Goal: Browse casually

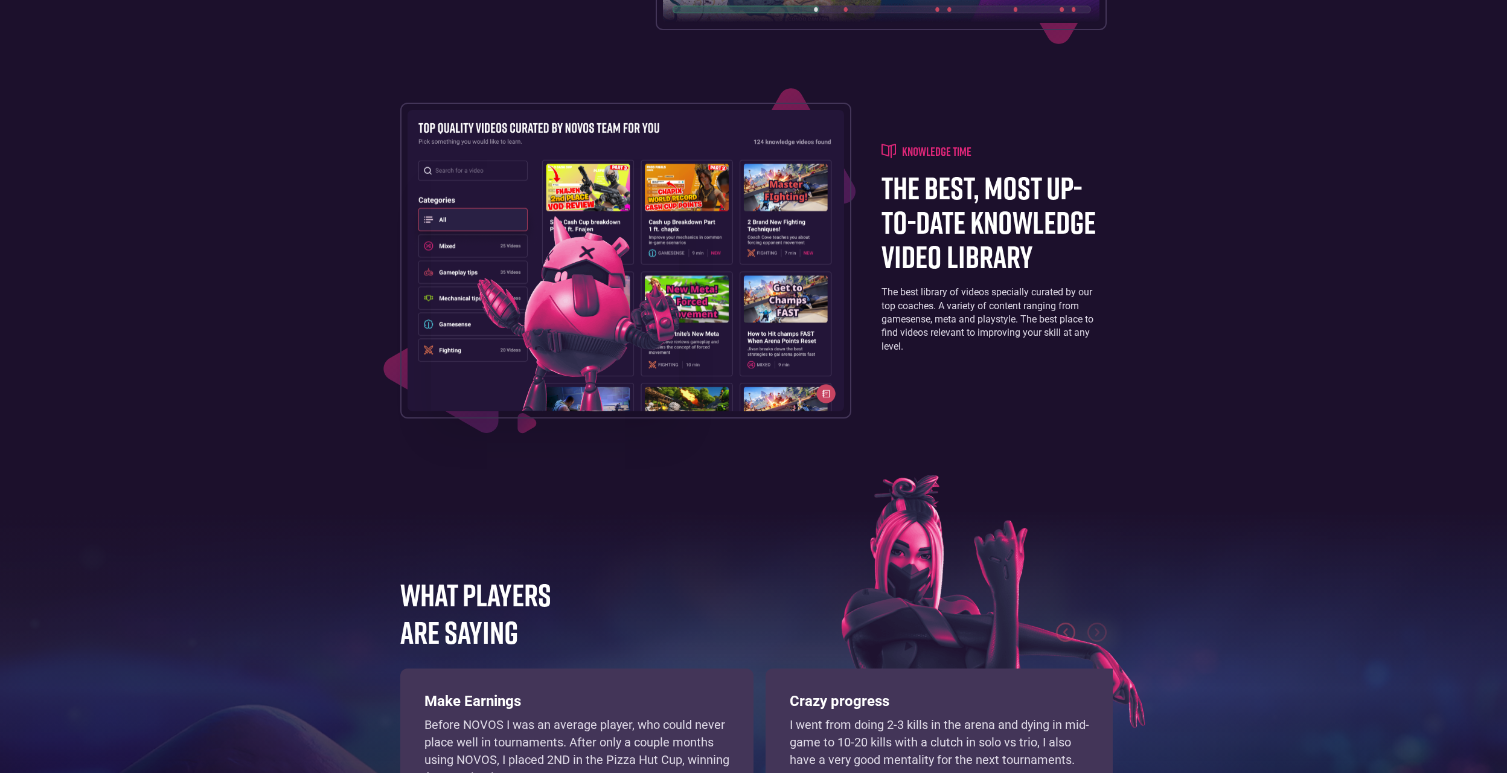
scroll to position [2102, 0]
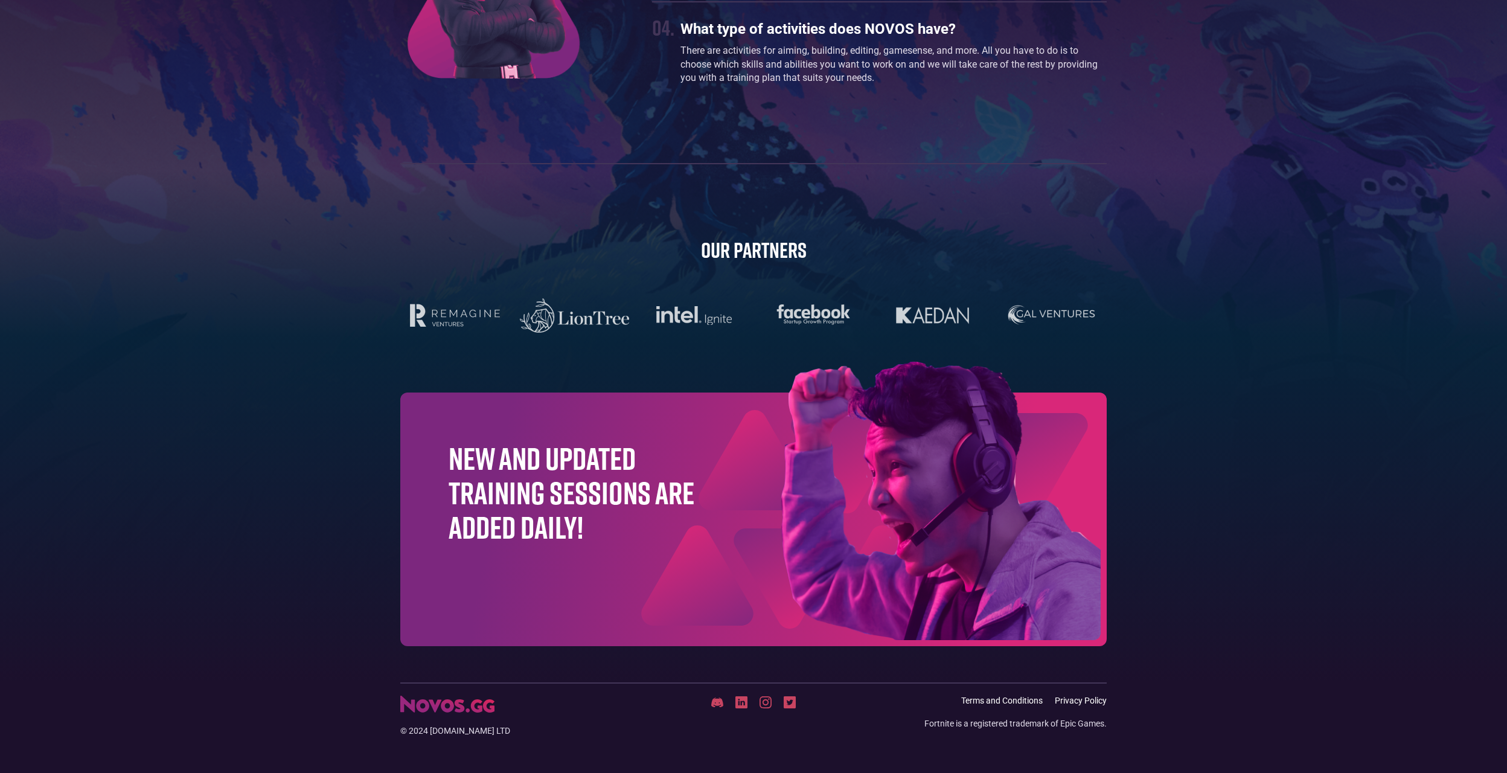
scroll to position [3612, 0]
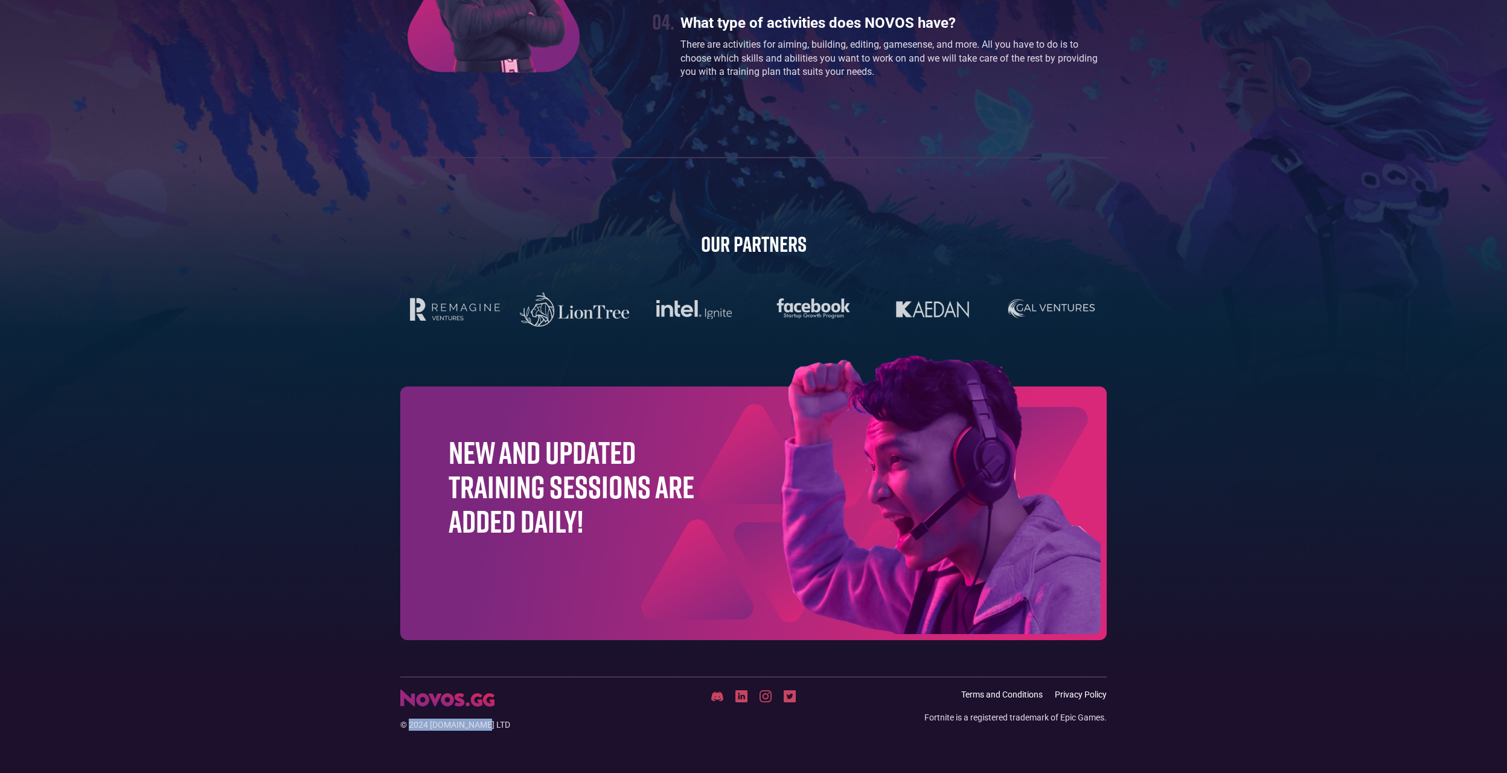
drag, startPoint x: 411, startPoint y: 723, endPoint x: 485, endPoint y: 734, distance: 75.1
click at [485, 734] on footer "© 2024 NOVOS.gg LTD Terms and Conditions Privacy Policy Fortnite is a registere…" at bounding box center [753, 724] width 1507 height 97
click at [562, 734] on footer "© 2024 NOVOS.gg LTD Terms and Conditions Privacy Policy Fortnite is a registere…" at bounding box center [753, 724] width 1507 height 97
click at [463, 309] on img at bounding box center [455, 310] width 94 height 24
click at [627, 735] on footer "© 2024 NOVOS.gg LTD Terms and Conditions Privacy Policy Fortnite is a registere…" at bounding box center [753, 724] width 1507 height 97
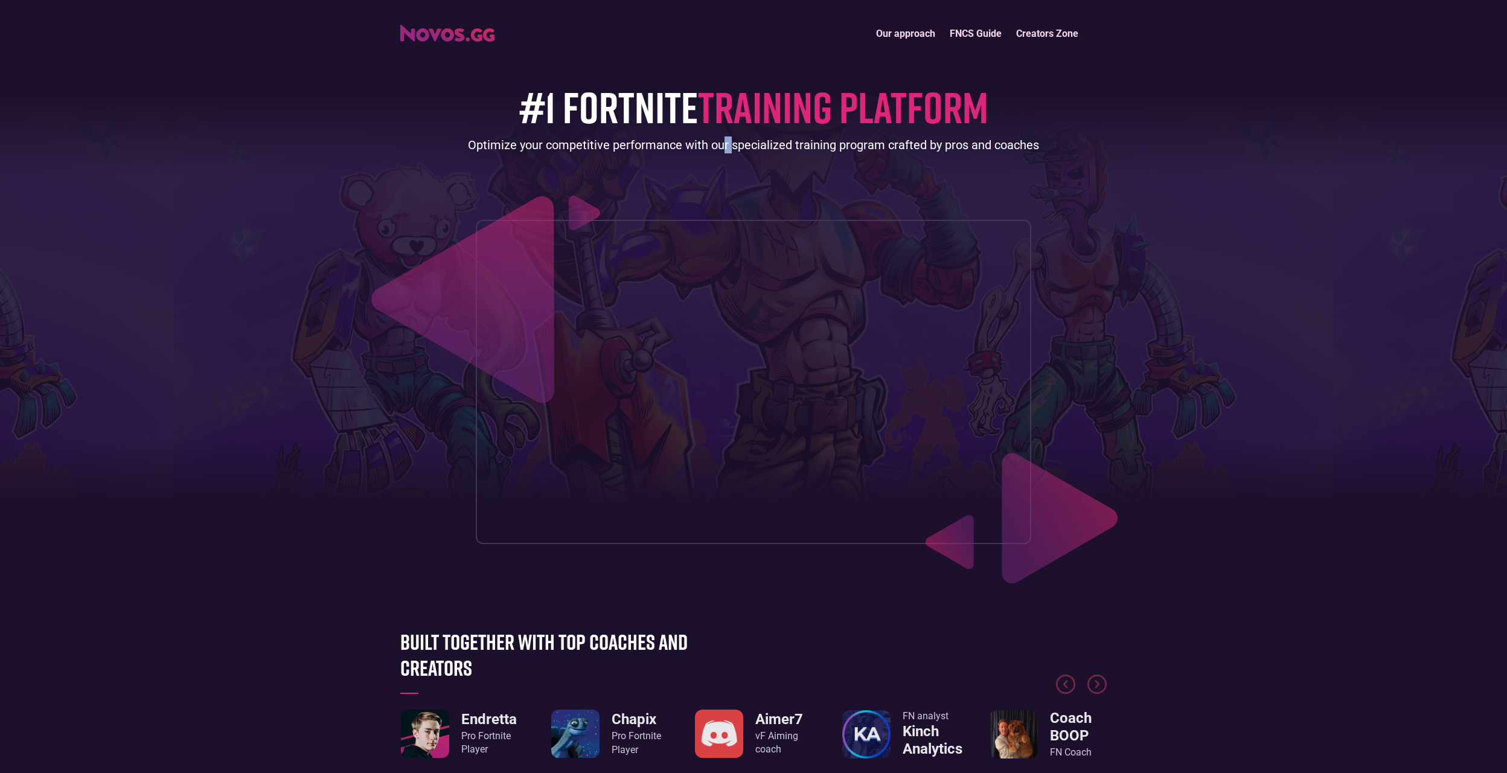
drag, startPoint x: 730, startPoint y: 178, endPoint x: 739, endPoint y: 179, distance: 9.1
click at [735, 178] on div "#1 FORTNITE TRAINING PLATFORM Optimize your competitive performance with our sp…" at bounding box center [753, 294] width 707 height 497
click at [742, 181] on div "#1 FORTNITE TRAINING PLATFORM Optimize your competitive performance with our sp…" at bounding box center [753, 294] width 707 height 497
click at [740, 181] on div "#1 FORTNITE TRAINING PLATFORM Optimize your competitive performance with our sp…" at bounding box center [753, 294] width 707 height 497
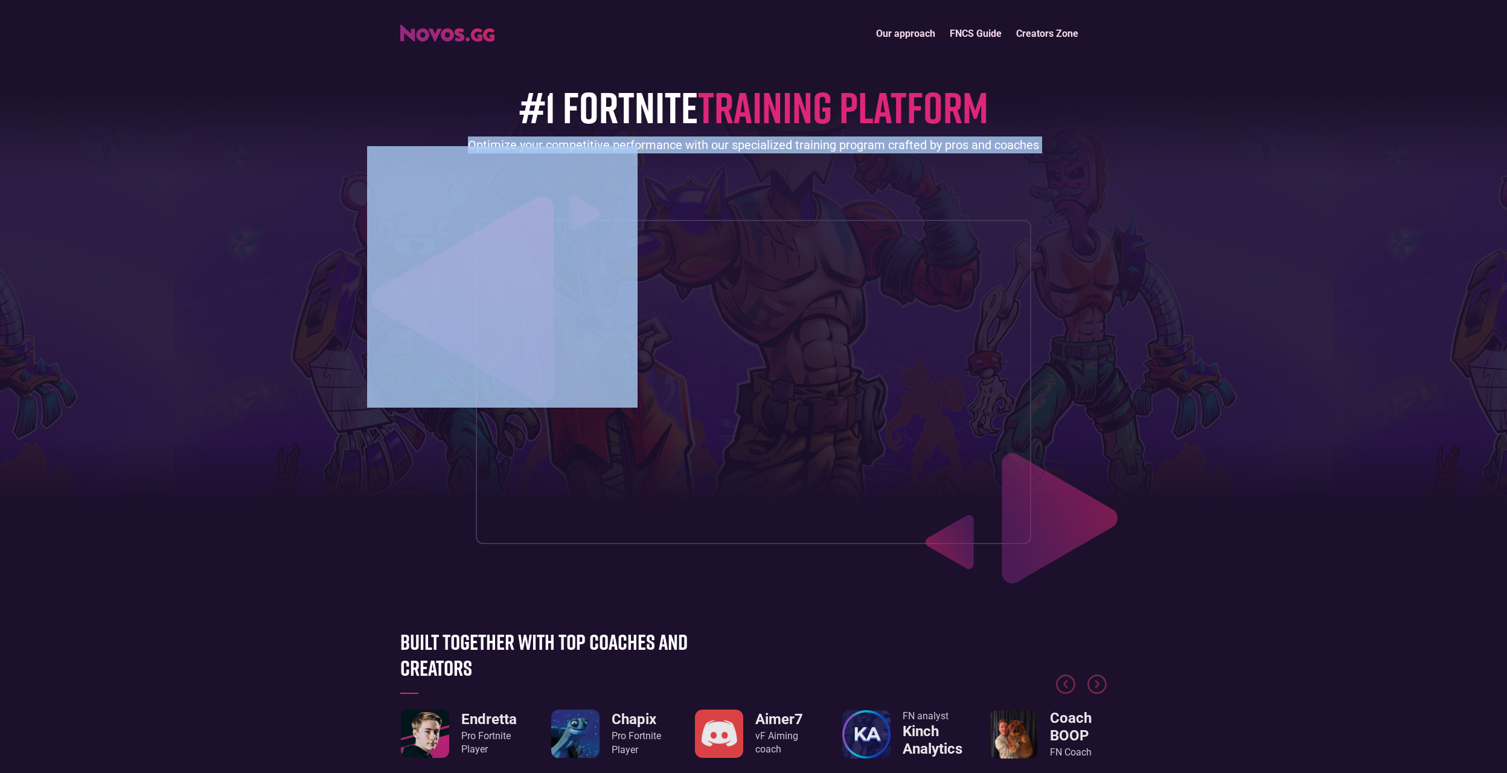
click at [741, 182] on div "#1 FORTNITE TRAINING PLATFORM Optimize your competitive performance with our sp…" at bounding box center [753, 294] width 707 height 497
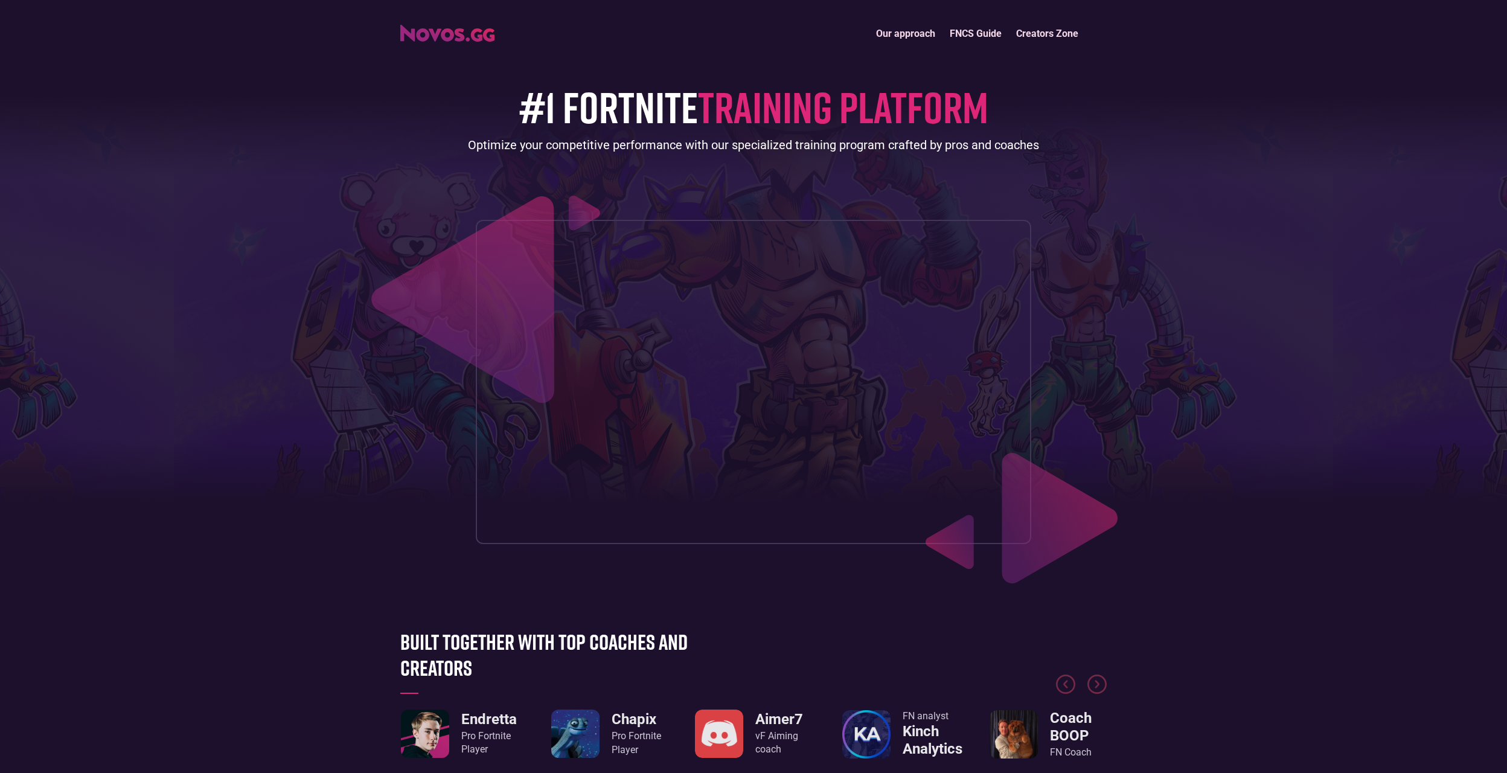
click at [708, 208] on div "#1 FORTNITE TRAINING PLATFORM Optimize your competitive performance with our sp…" at bounding box center [753, 294] width 707 height 497
